Goal: Task Accomplishment & Management: Complete application form

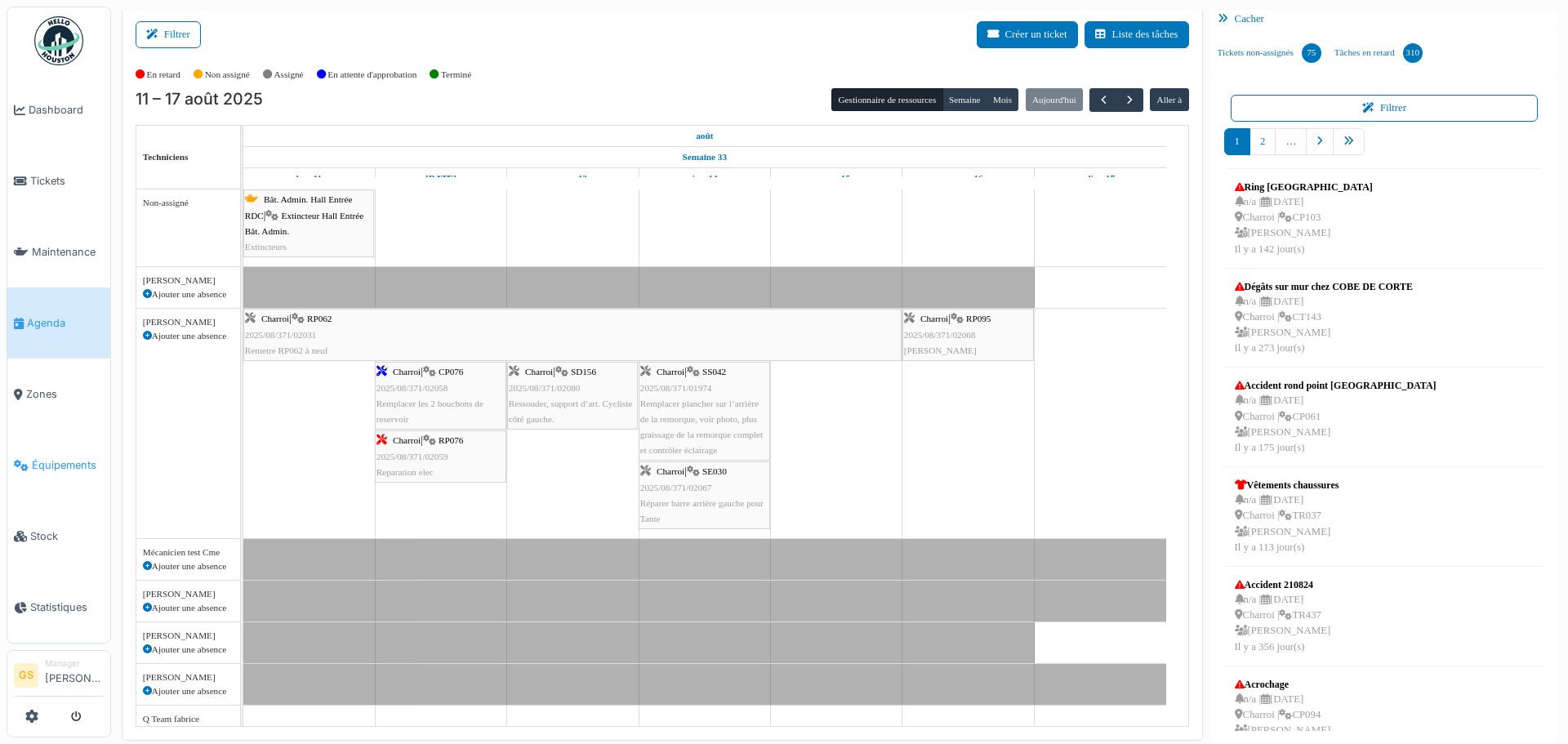
click at [36, 458] on span "Équipements" at bounding box center [67, 465] width 72 height 16
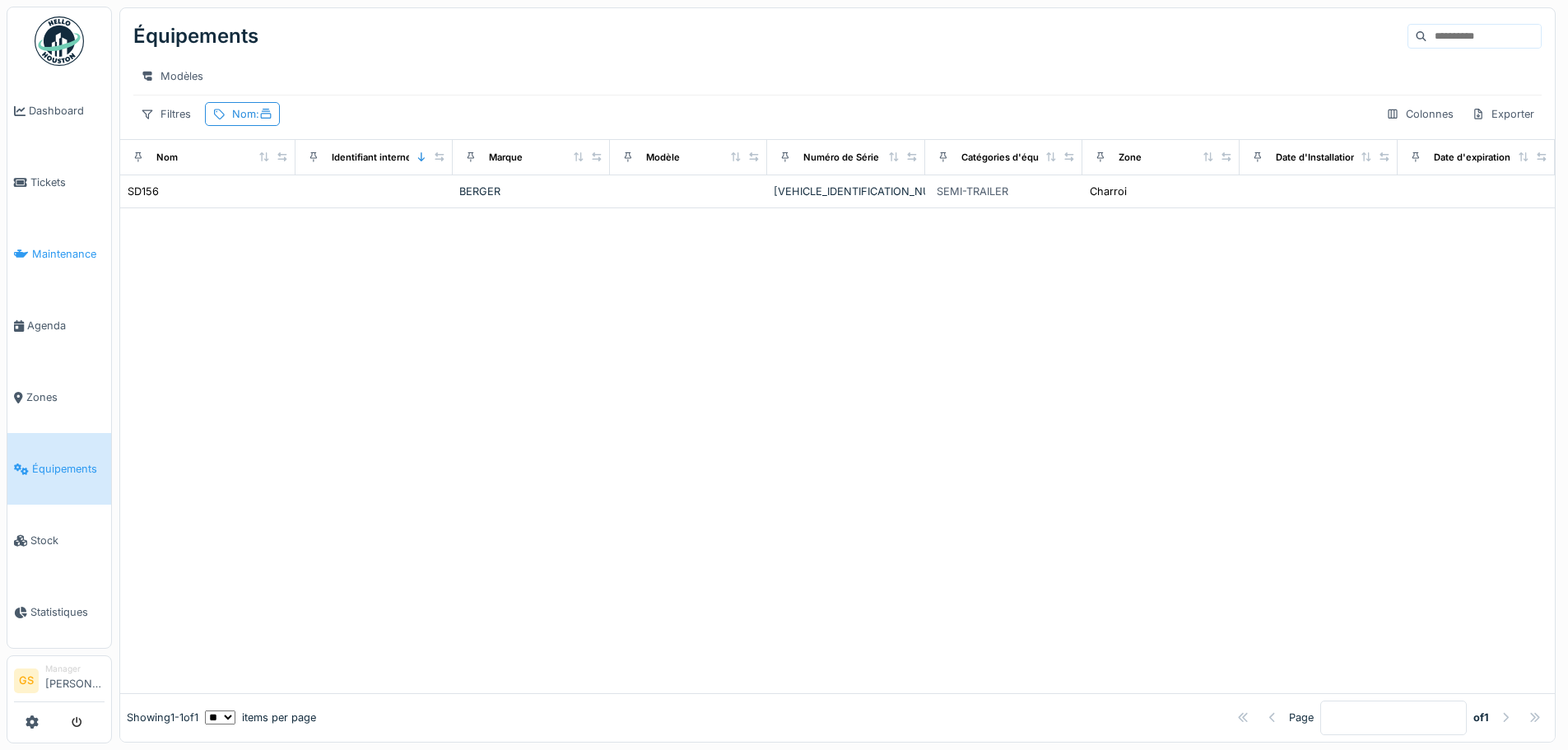
click at [55, 250] on span "Maintenance" at bounding box center [68, 254] width 72 height 16
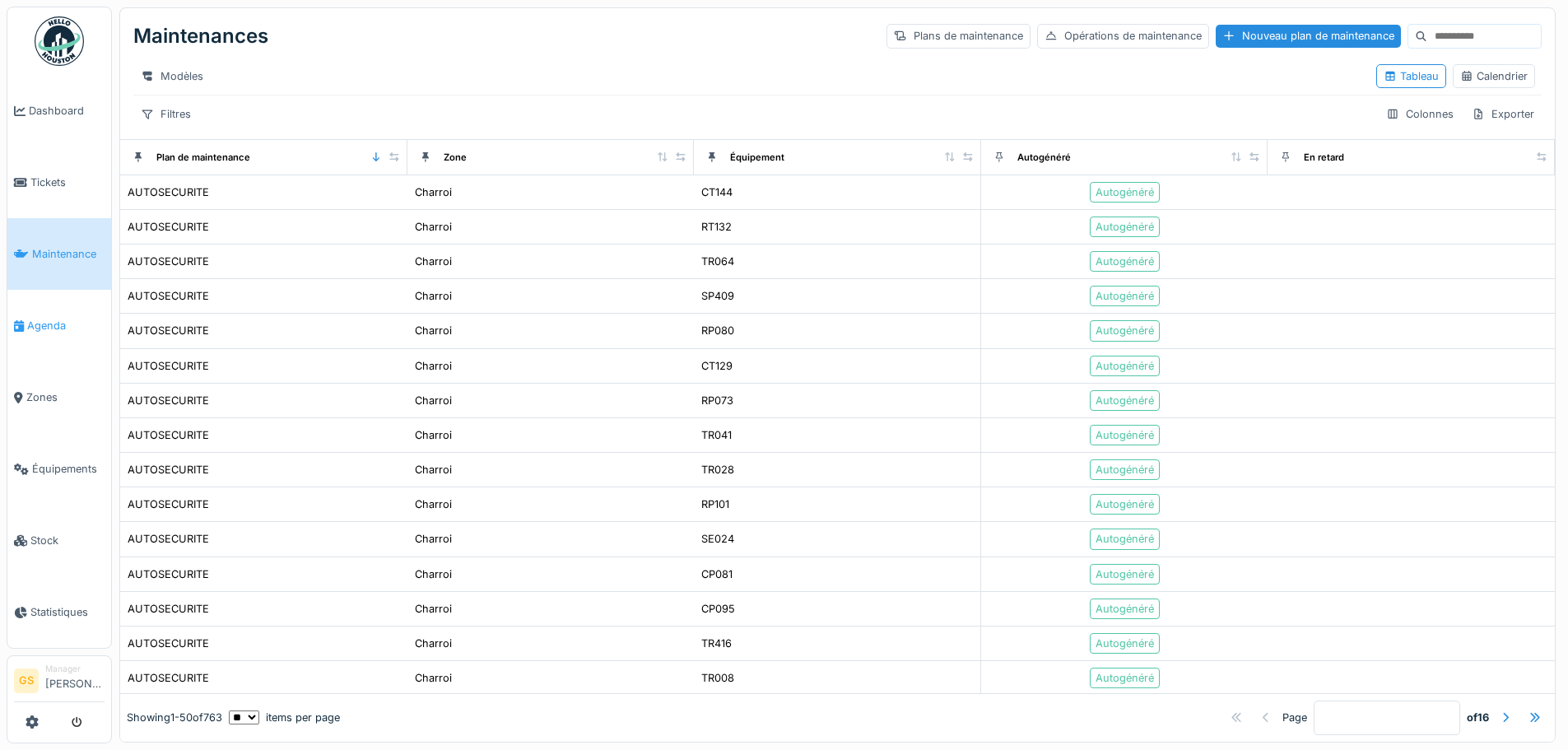
click at [53, 318] on span "Agenda" at bounding box center [66, 325] width 77 height 16
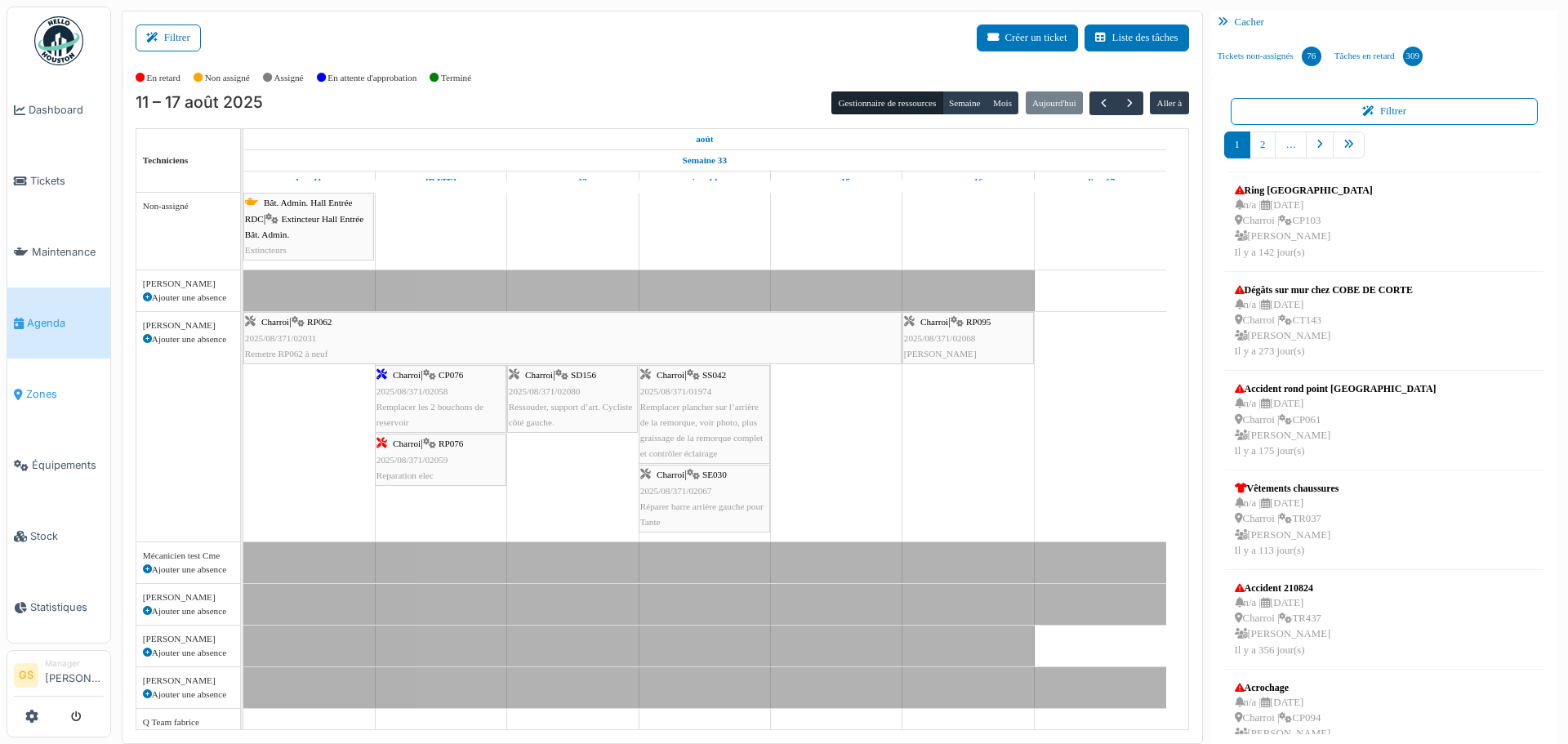
click at [45, 386] on span "Zones" at bounding box center [64, 393] width 77 height 16
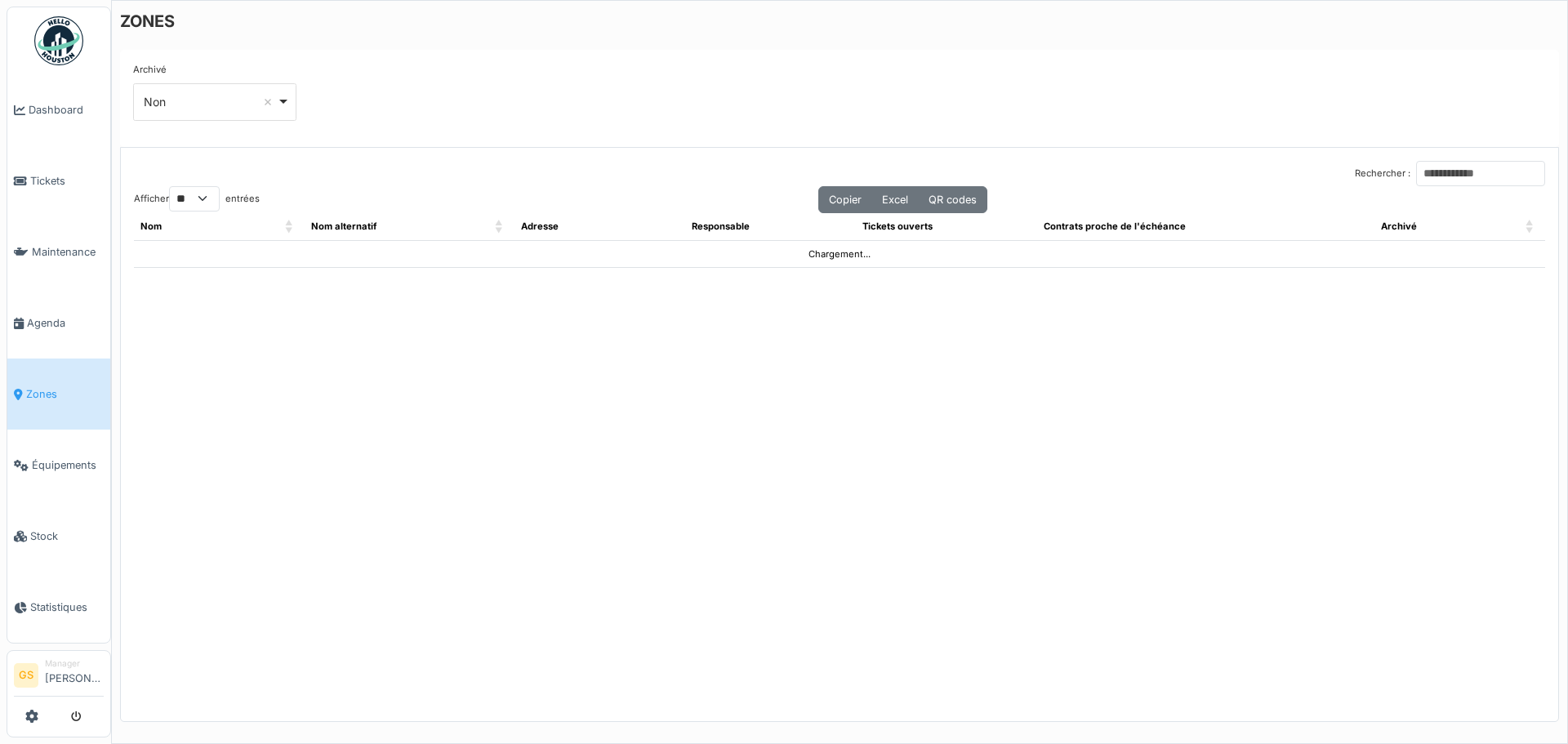
select select "**"
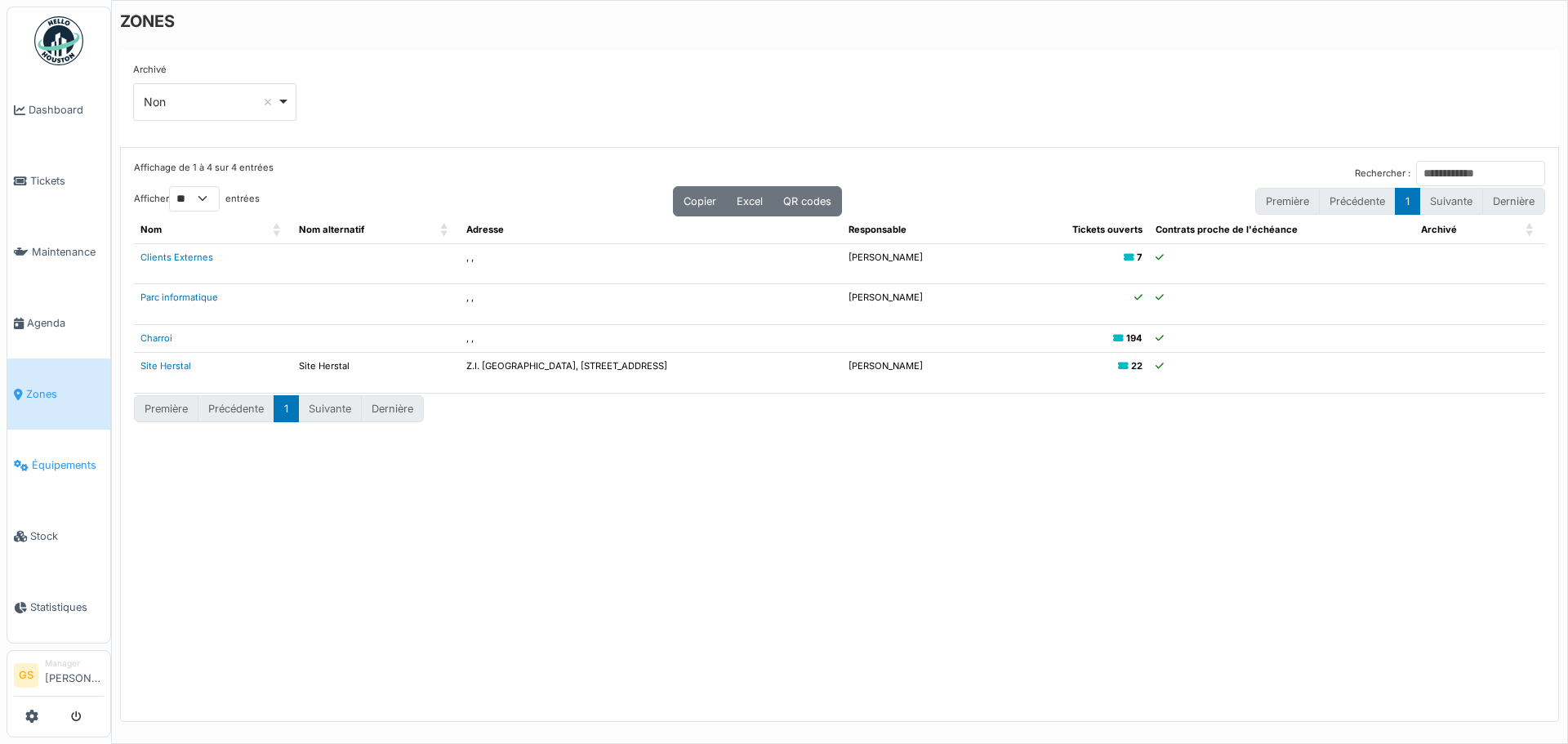
click at [36, 458] on span "Équipements" at bounding box center [67, 465] width 72 height 16
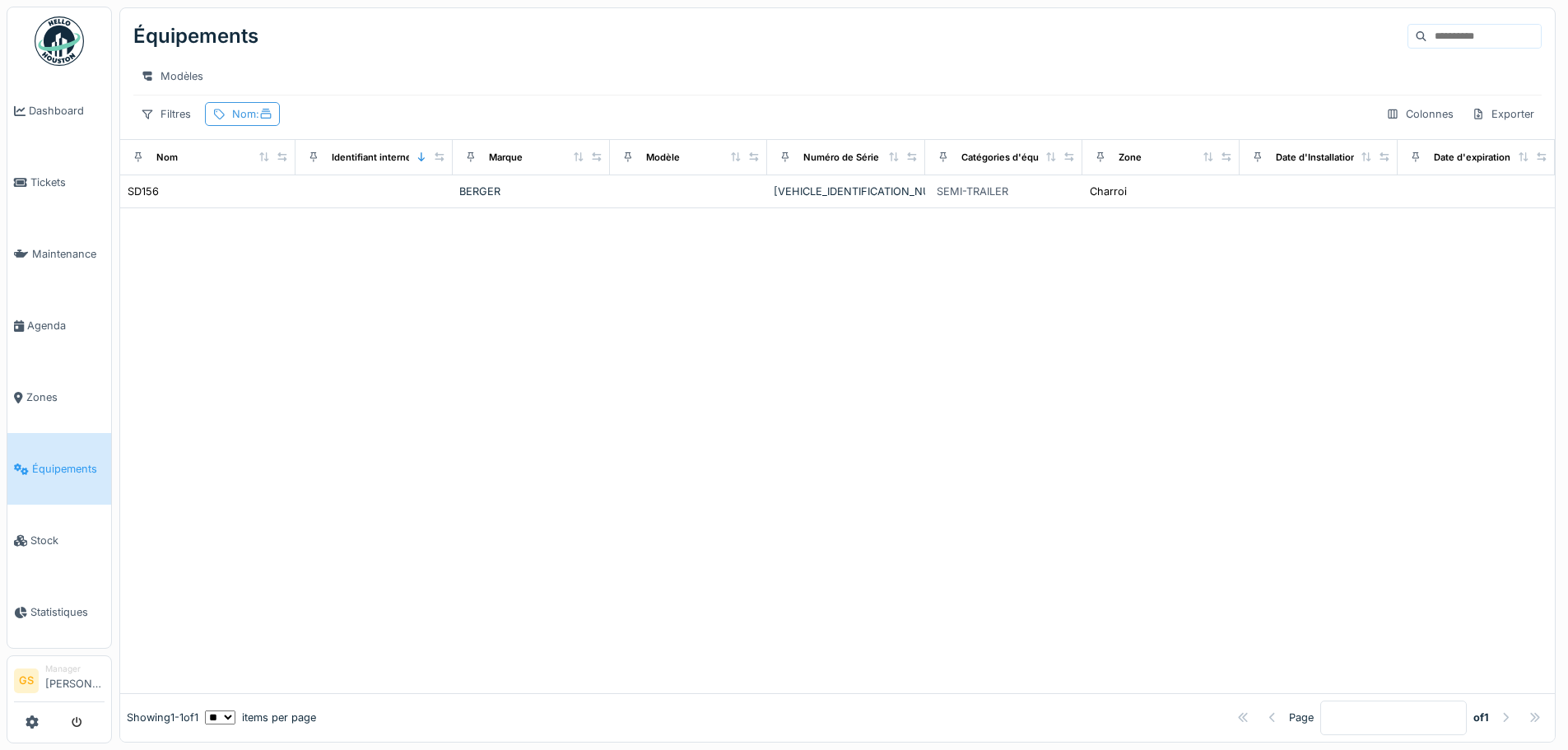
click at [229, 123] on div "Nom :" at bounding box center [242, 114] width 75 height 23
click at [292, 209] on input "*****" at bounding box center [294, 206] width 163 height 35
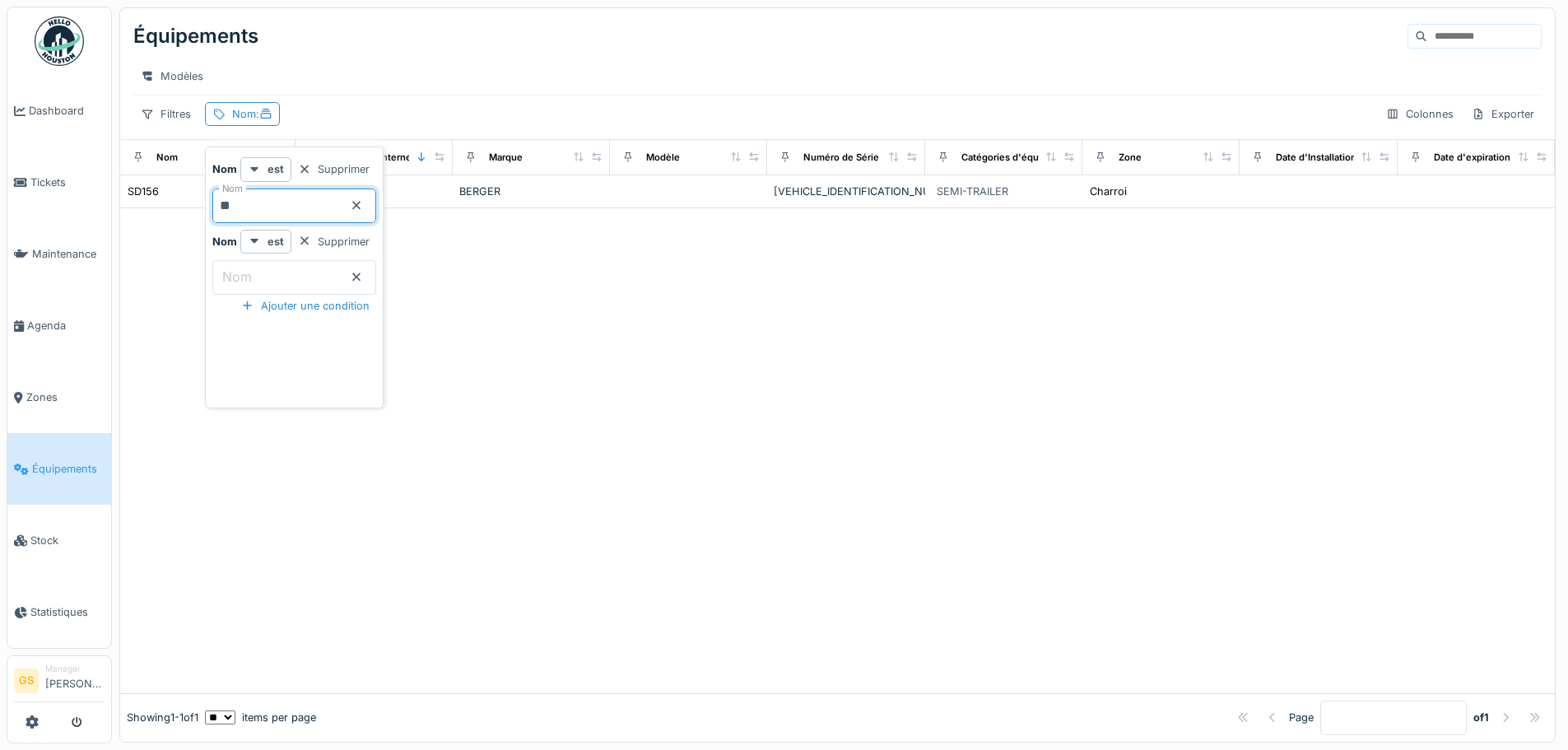
type input "*"
type input "*****"
click at [337, 305] on div "Ajouter une condition" at bounding box center [305, 306] width 142 height 23
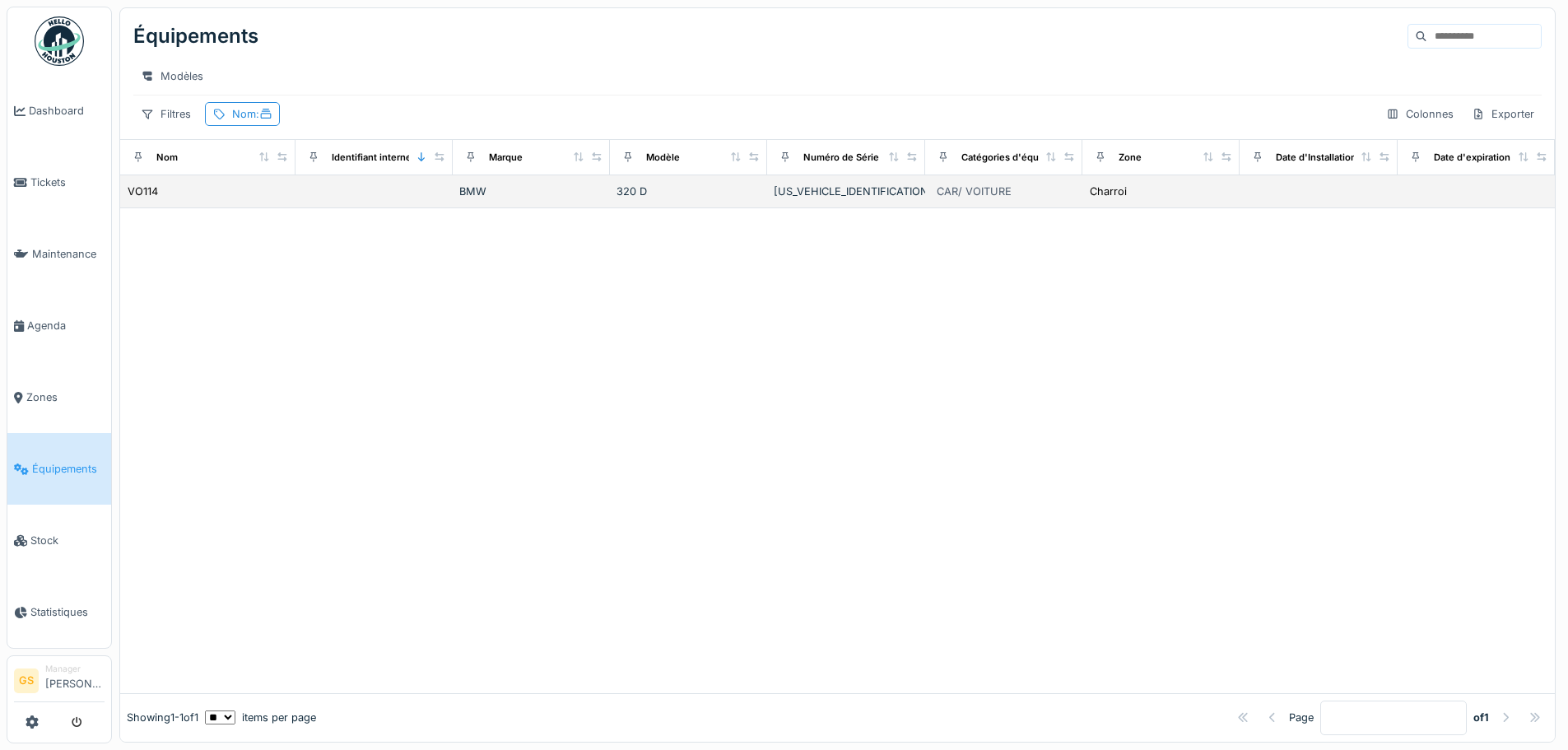
click at [169, 200] on div "VO114" at bounding box center [208, 191] width 163 height 17
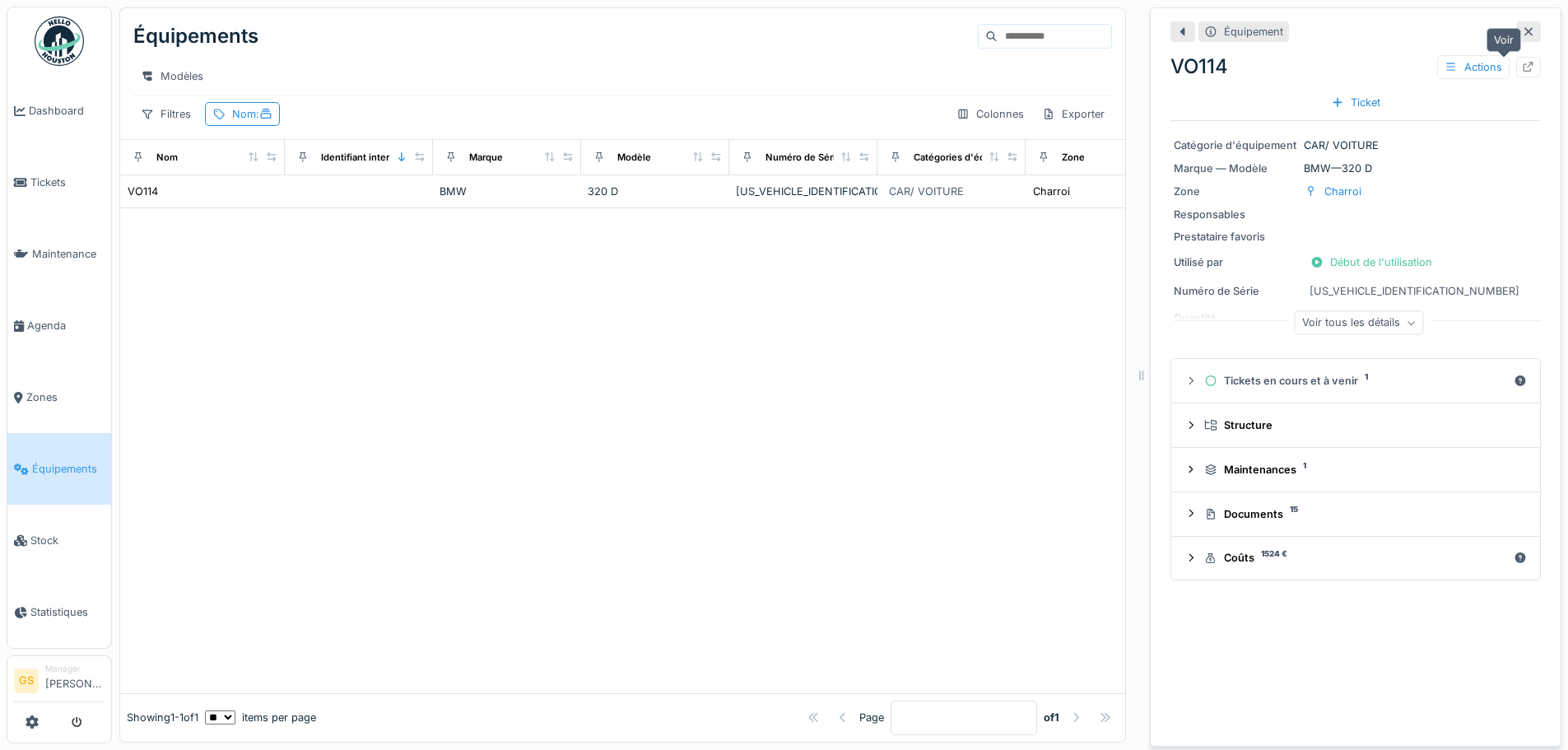
click at [1523, 64] on icon at bounding box center [1528, 67] width 10 height 10
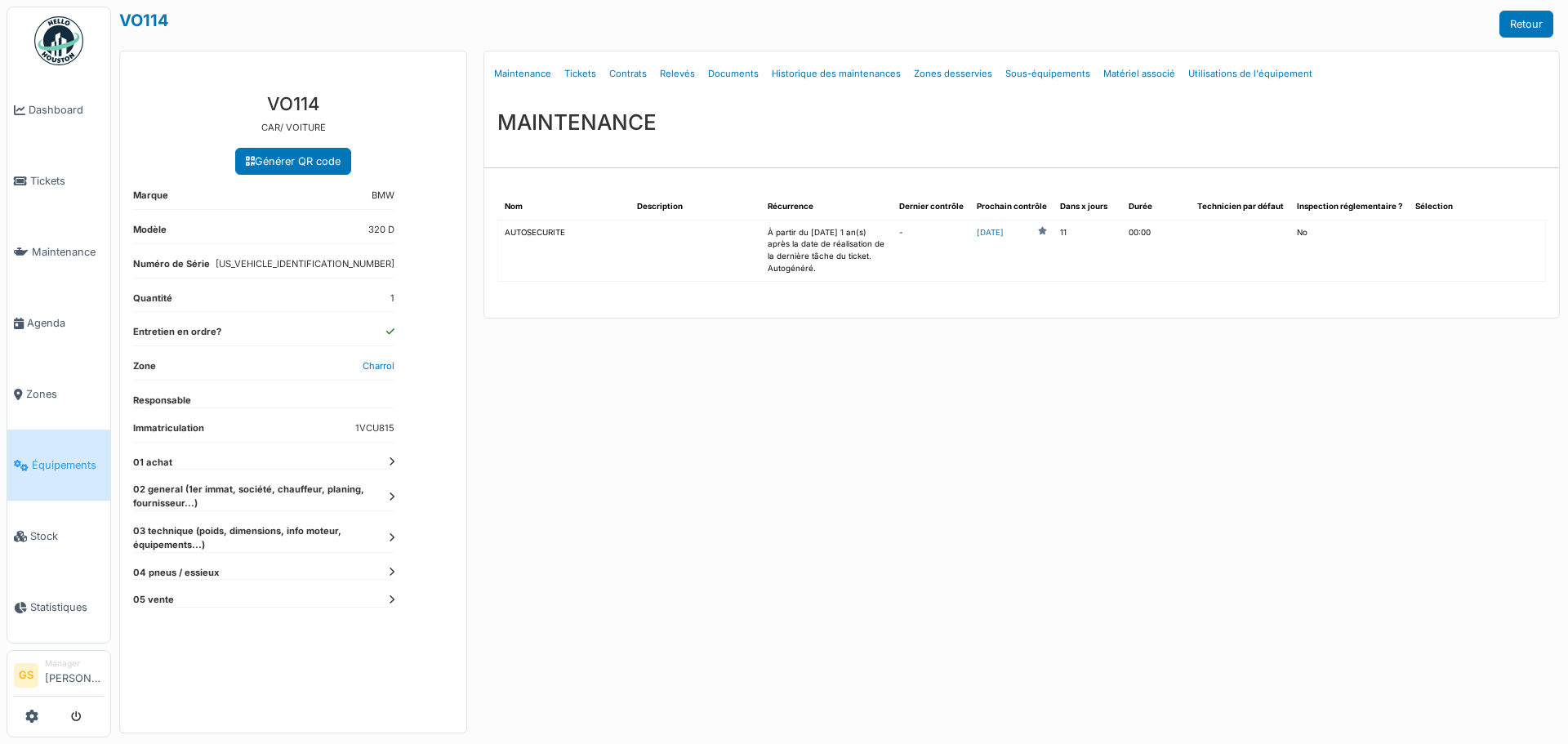
click at [528, 230] on td "AUTOSECURITE" at bounding box center [564, 251] width 132 height 62
click at [537, 236] on td "AUTOSECURITE" at bounding box center [564, 251] width 132 height 62
click at [539, 229] on td "AUTOSECURITE" at bounding box center [564, 251] width 132 height 62
click at [531, 233] on td "AUTOSECURITE" at bounding box center [564, 251] width 132 height 62
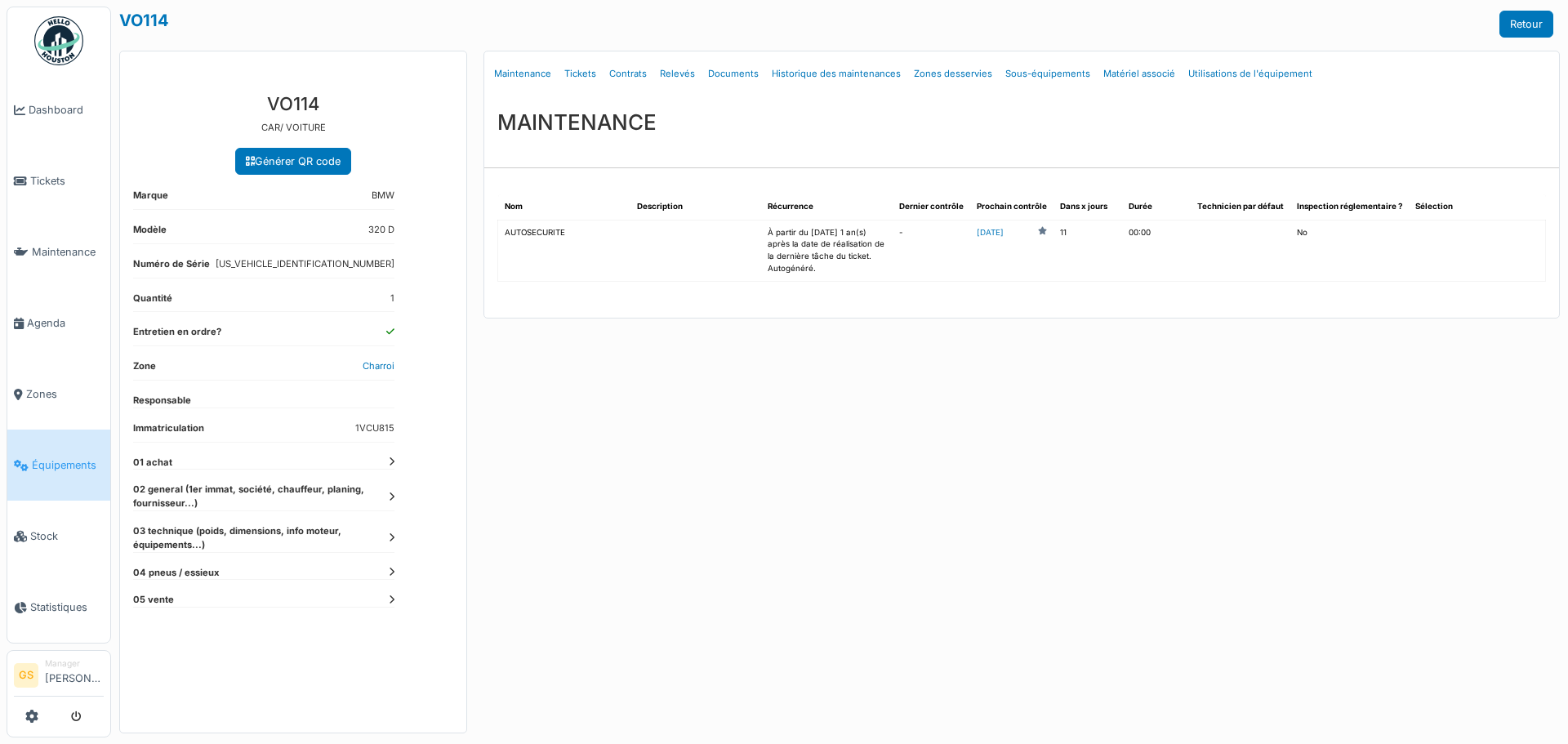
click at [560, 238] on td "AUTOSECURITE" at bounding box center [564, 251] width 132 height 62
click at [513, 207] on th "Nom" at bounding box center [564, 206] width 132 height 25
click at [511, 235] on td "AUTOSECURITE" at bounding box center [564, 251] width 132 height 62
click at [516, 232] on td "AUTOSECURITE" at bounding box center [564, 251] width 132 height 62
click at [550, 275] on td "AUTOSECURITE" at bounding box center [564, 251] width 132 height 62
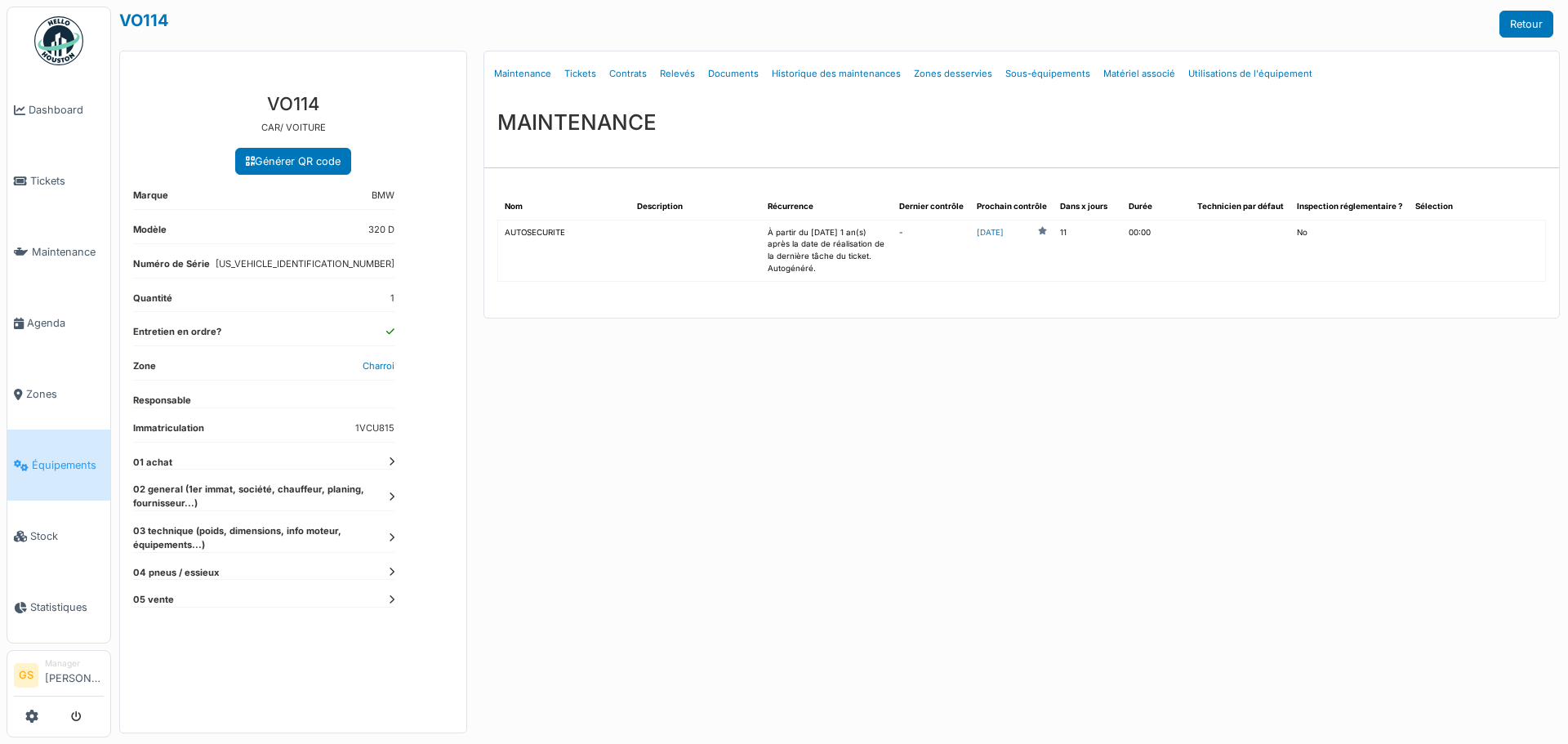
click at [510, 243] on td "AUTOSECURITE" at bounding box center [564, 251] width 132 height 62
click at [585, 74] on link "Tickets" at bounding box center [580, 74] width 45 height 38
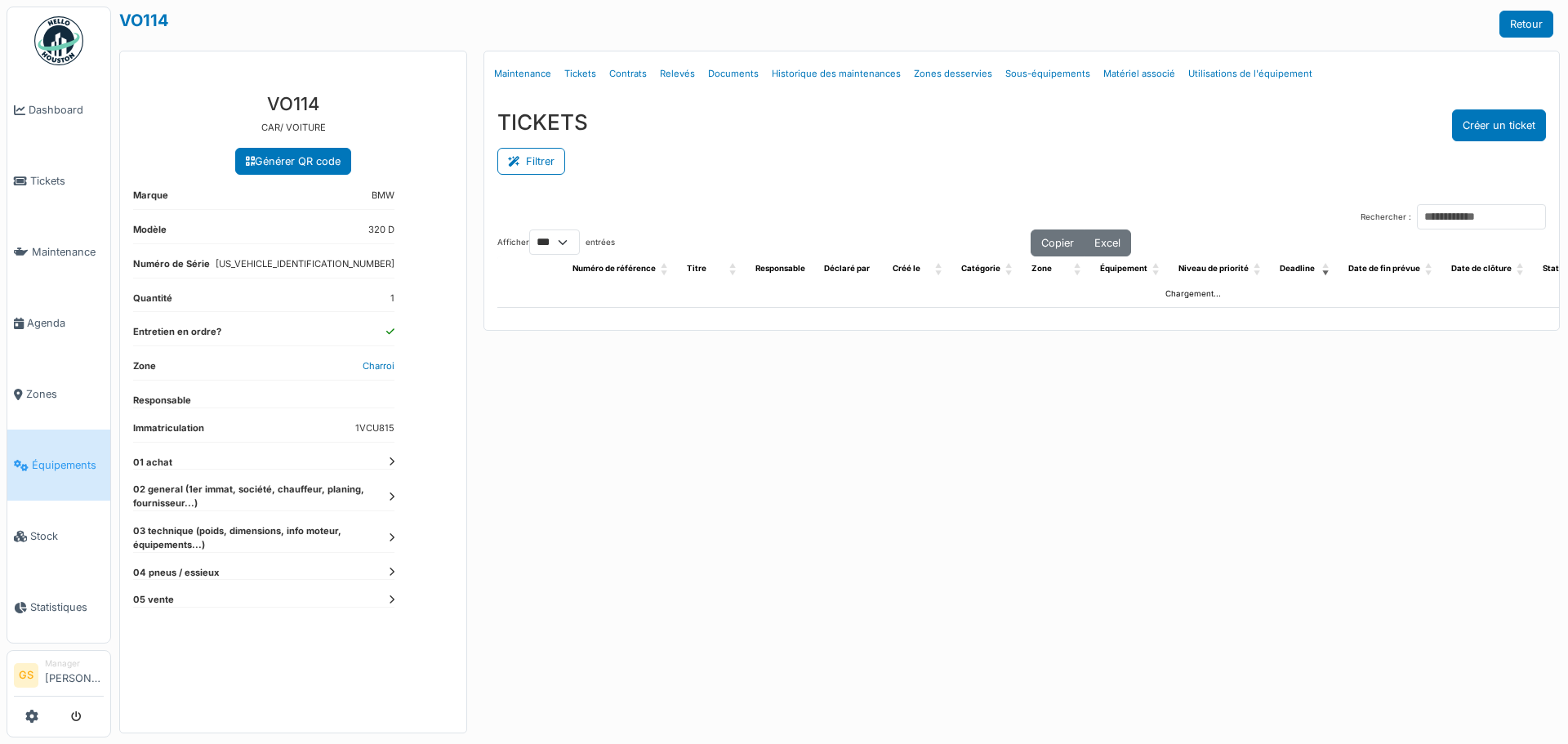
select select "***"
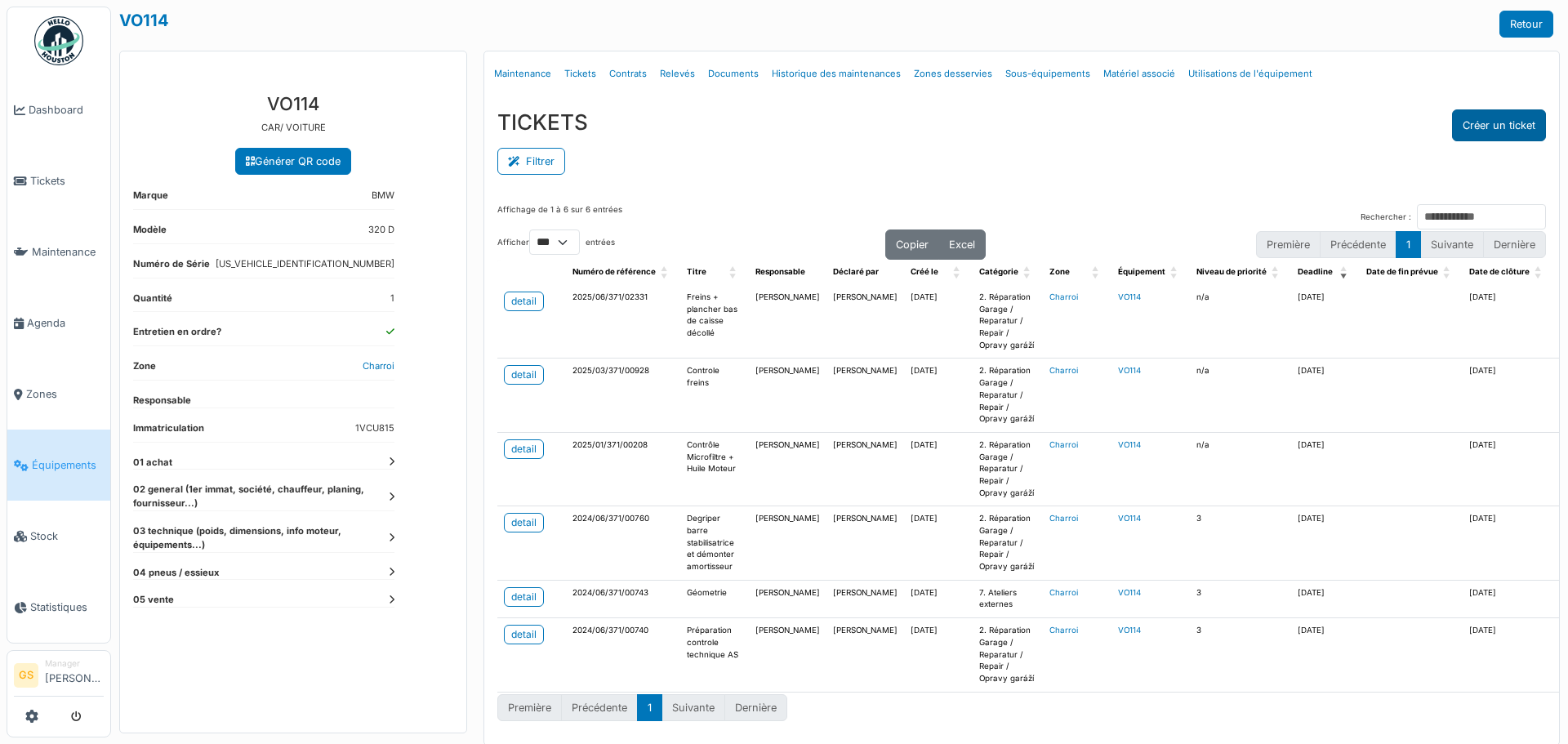
click at [1472, 126] on button "Créer un ticket" at bounding box center [1498, 125] width 94 height 32
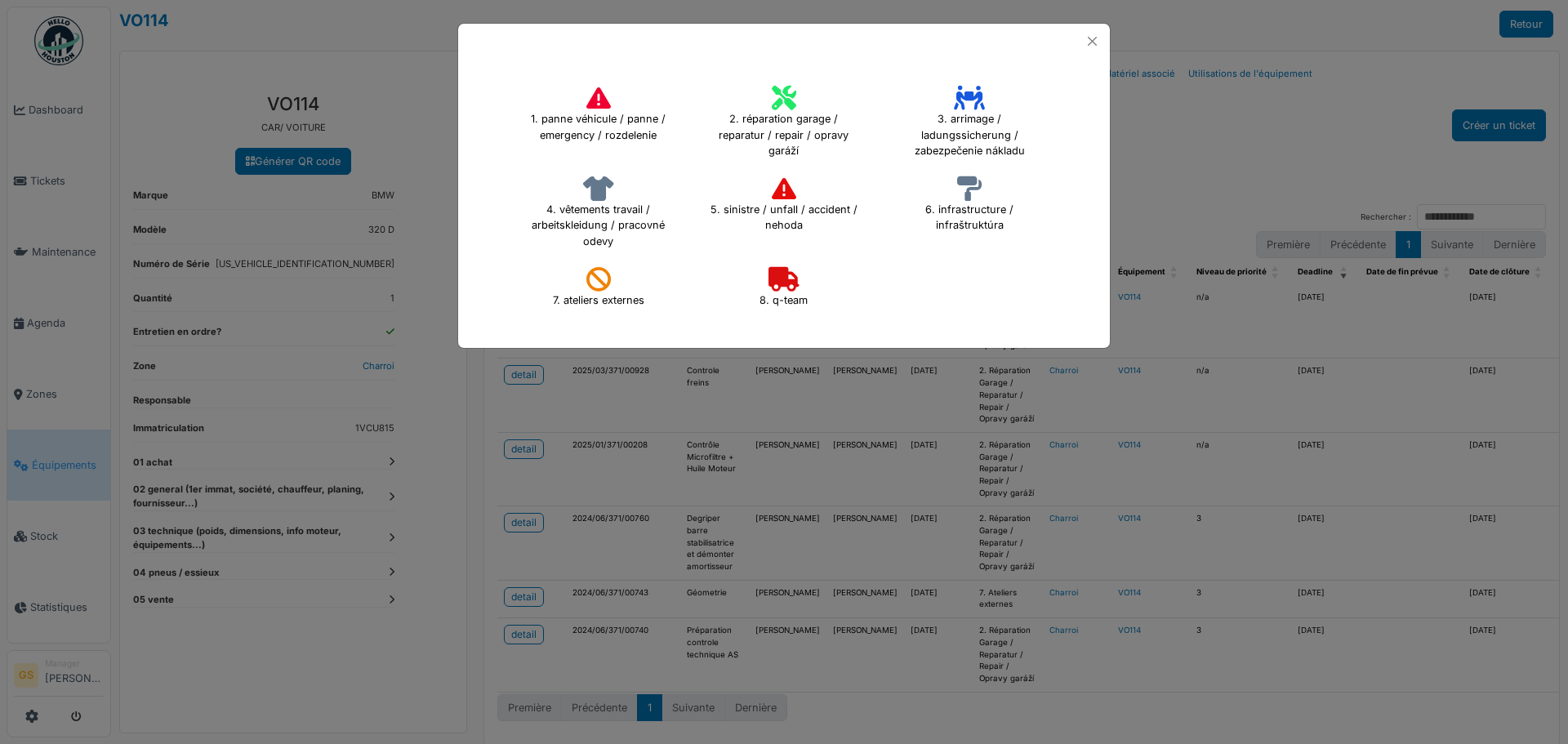
click at [788, 108] on icon at bounding box center [784, 98] width 24 height 24
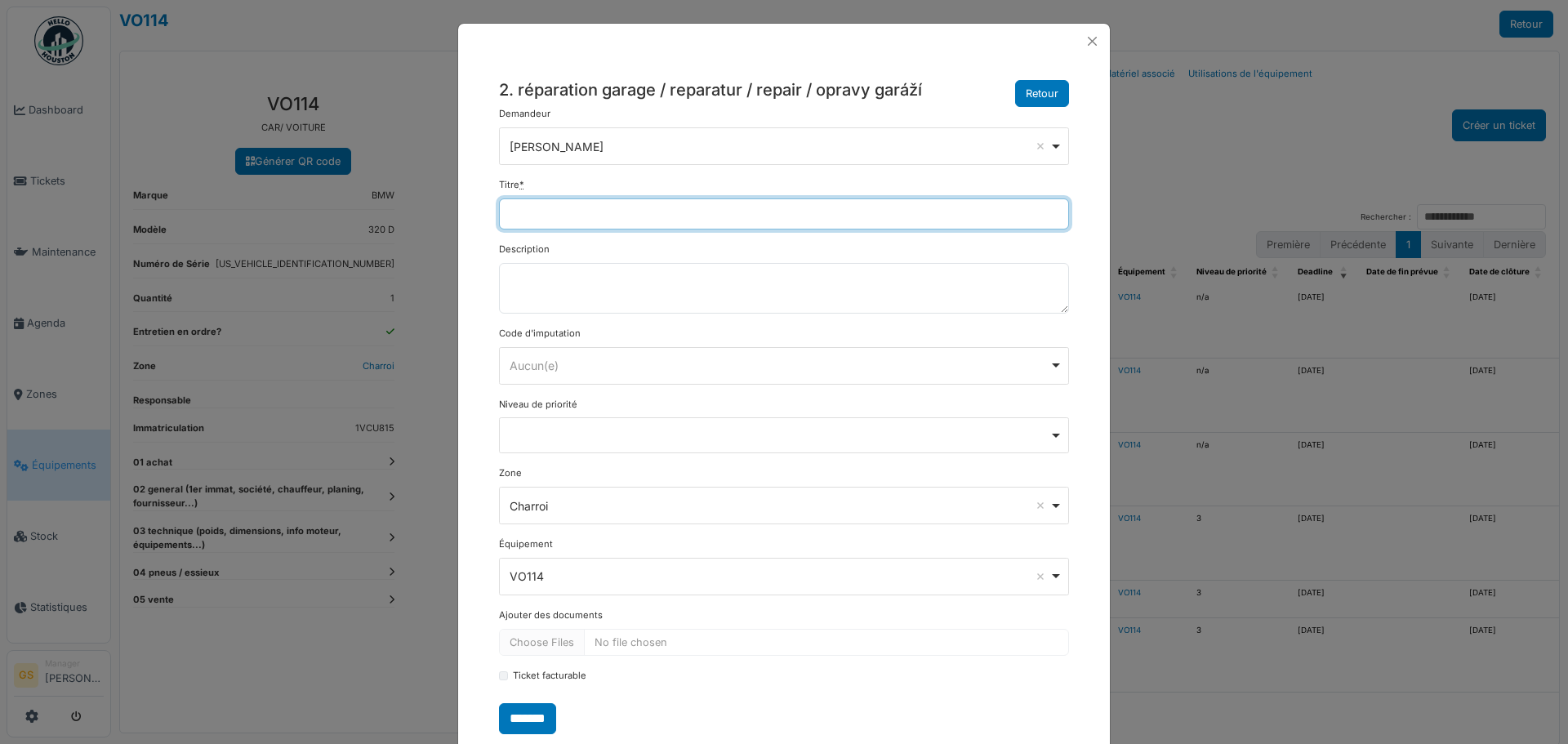
click at [516, 221] on input "Titre *" at bounding box center [783, 214] width 570 height 31
type input "**"
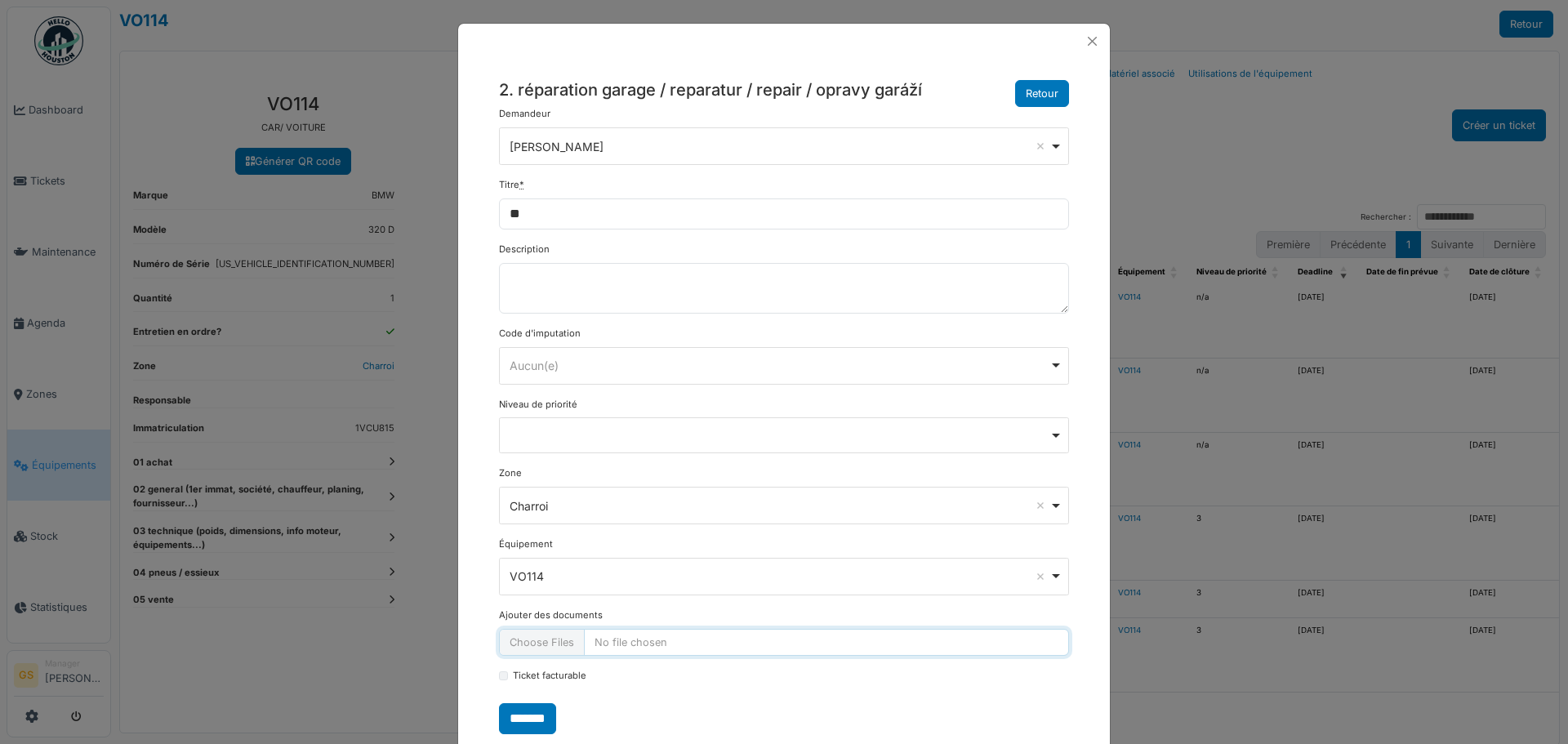
click at [659, 645] on input "Ajouter des documents" at bounding box center [783, 641] width 570 height 27
drag, startPoint x: 597, startPoint y: 642, endPoint x: 620, endPoint y: 642, distance: 23.0
click at [620, 642] on input "Ajouter des documents" at bounding box center [783, 641] width 570 height 27
click at [1088, 40] on button "Close" at bounding box center [1093, 41] width 22 height 22
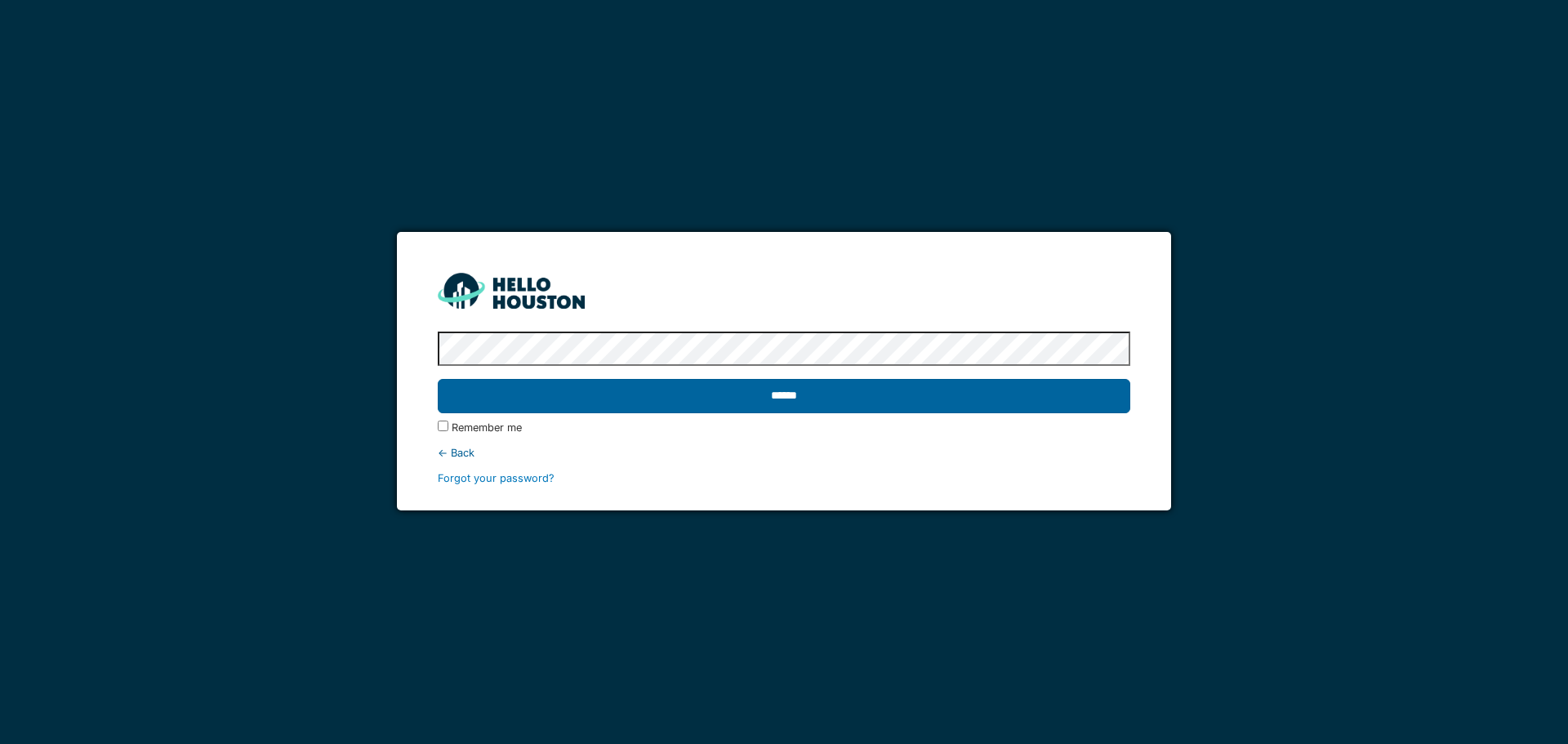
click at [919, 396] on input "******" at bounding box center [784, 395] width 692 height 34
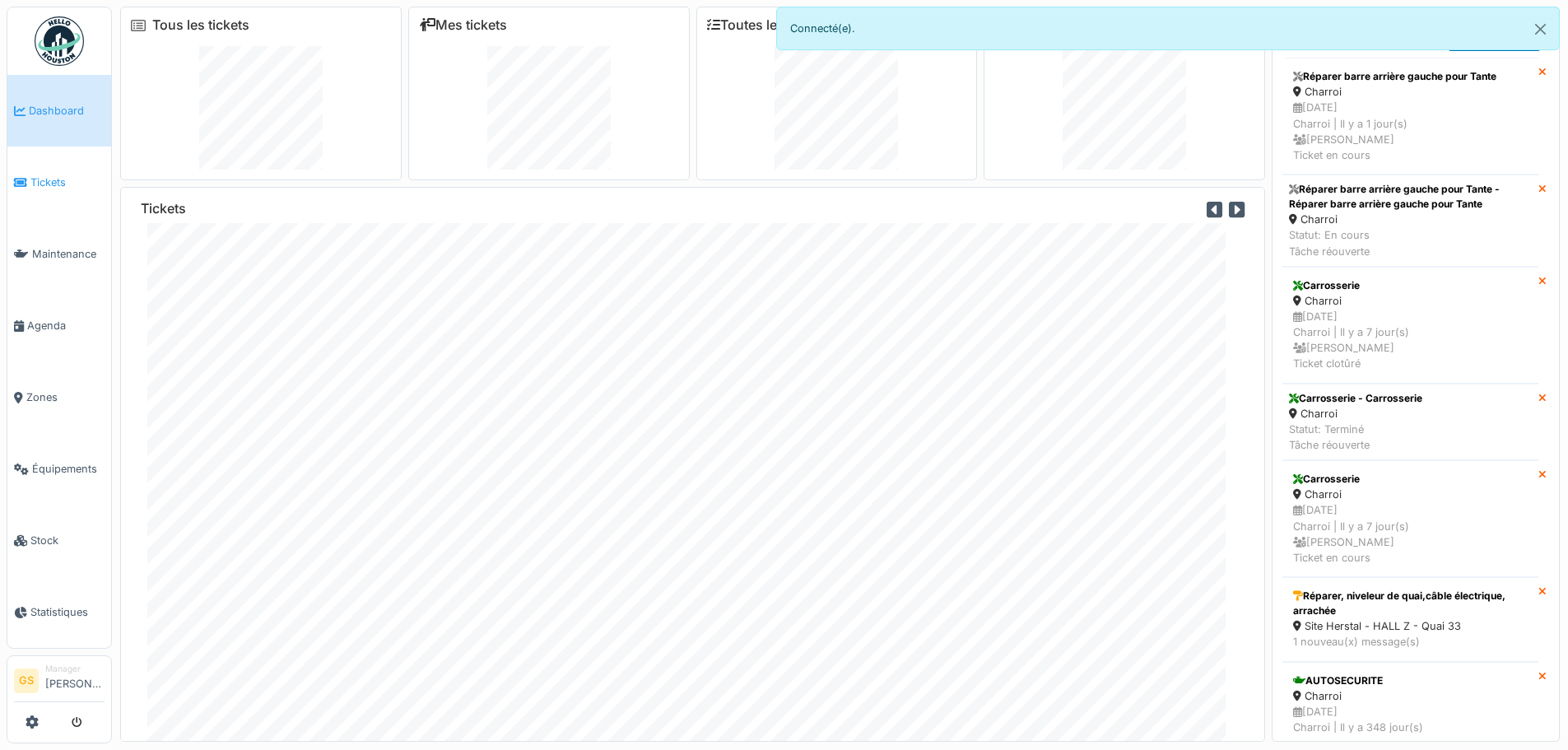
click at [25, 175] on li "Tickets" at bounding box center [59, 182] width 90 height 16
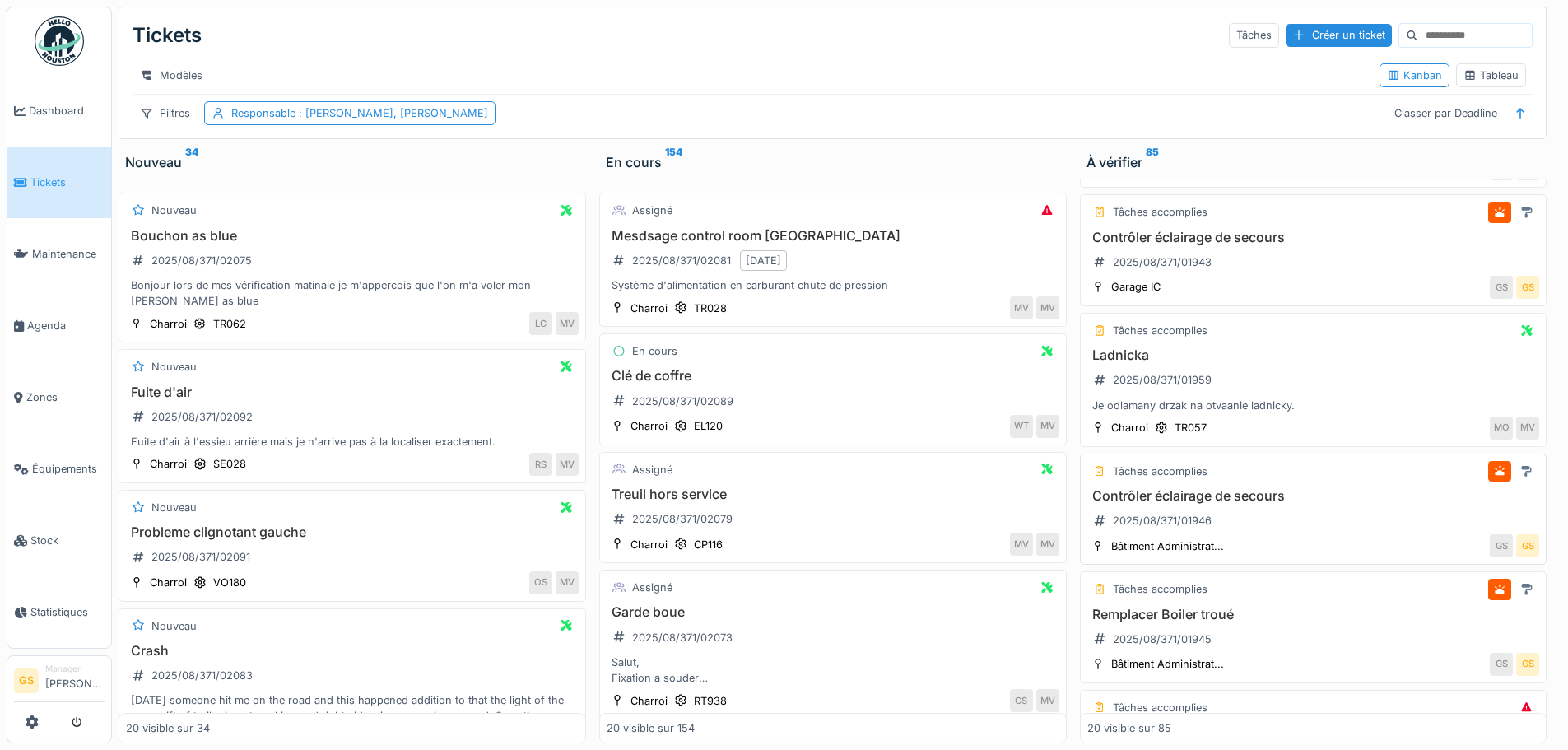
scroll to position [412, 0]
